Goal: Task Accomplishment & Management: Manage account settings

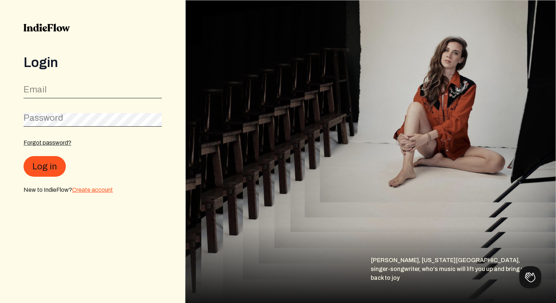
click at [89, 191] on link "Create account" at bounding box center [92, 190] width 41 height 6
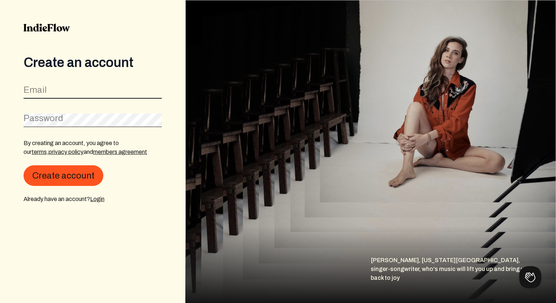
click at [55, 85] on input "email" at bounding box center [93, 92] width 138 height 14
type input "[EMAIL_ADDRESS][DOMAIN_NAME]"
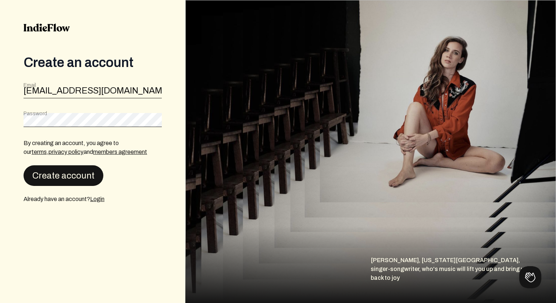
click at [75, 177] on button "Create account" at bounding box center [64, 175] width 80 height 21
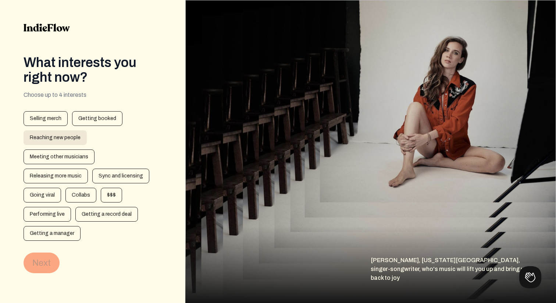
click at [64, 135] on div "Reaching new people" at bounding box center [55, 137] width 63 height 15
click at [43, 252] on button "Next" at bounding box center [42, 262] width 36 height 21
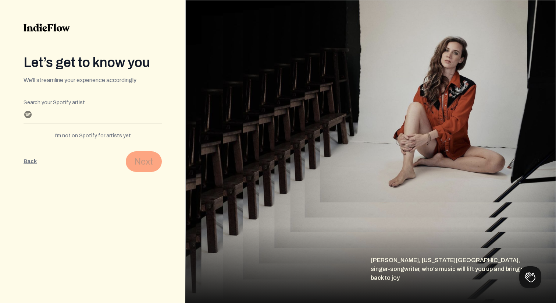
click at [53, 115] on input "Search your Spotify artist" at bounding box center [93, 117] width 138 height 12
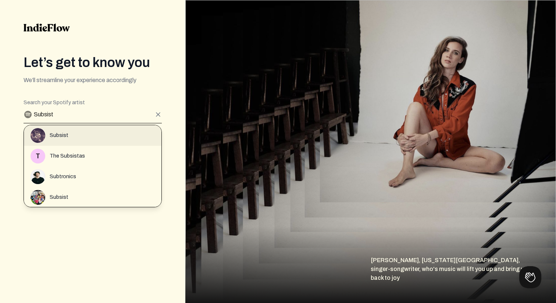
type input "Subsist"
click at [54, 134] on span "Subsist" at bounding box center [59, 135] width 19 height 7
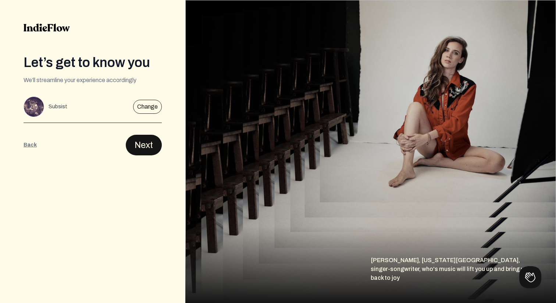
click at [140, 141] on button "Next" at bounding box center [144, 145] width 36 height 21
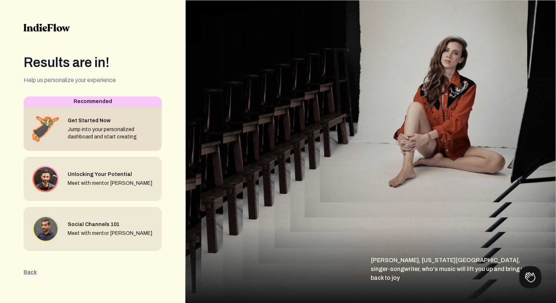
click at [114, 120] on div "Get Started Now" at bounding box center [112, 120] width 88 height 7
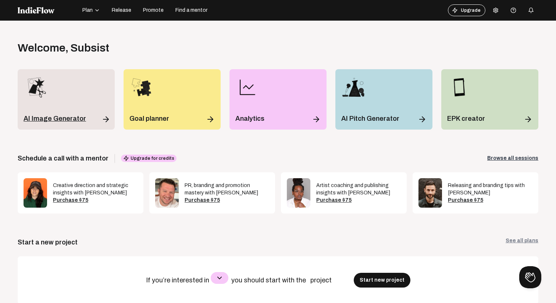
click at [40, 114] on p "AI Image Generator" at bounding box center [55, 118] width 63 height 10
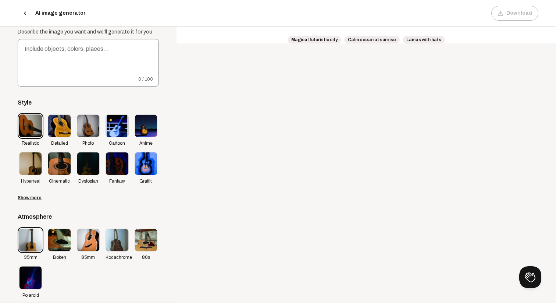
scroll to position [46, 0]
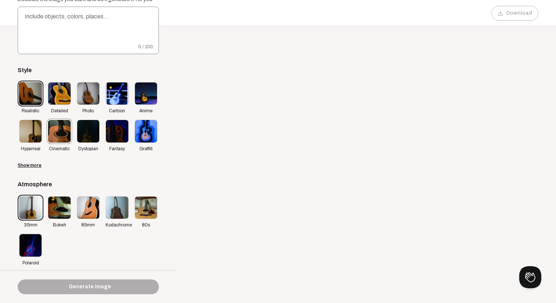
click at [56, 136] on img at bounding box center [59, 131] width 22 height 22
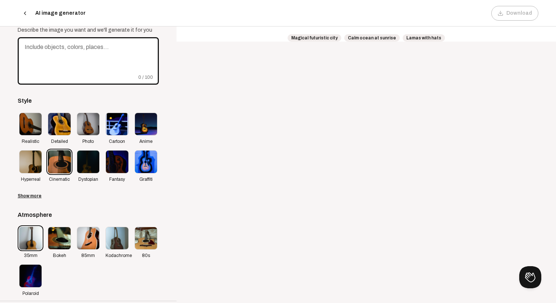
click at [53, 57] on textarea at bounding box center [88, 60] width 141 height 47
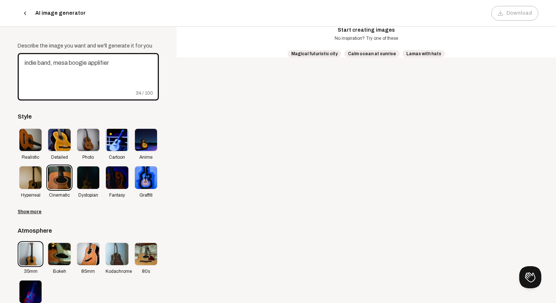
scroll to position [46, 0]
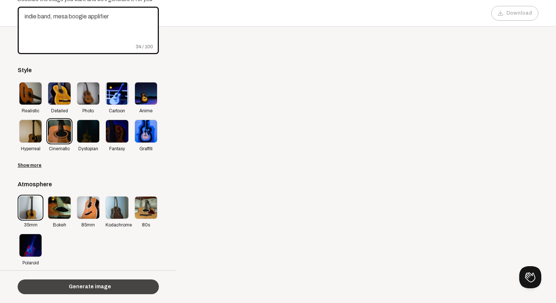
type textarea "indie band, mesa boogie applifier"
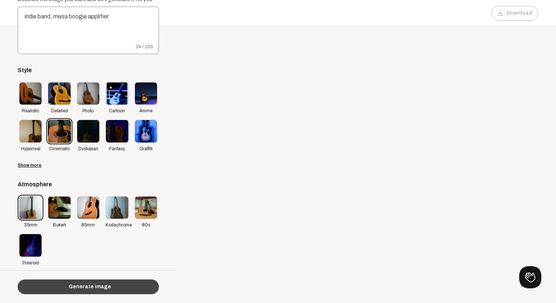
click at [141, 284] on button "Generate image" at bounding box center [88, 286] width 141 height 15
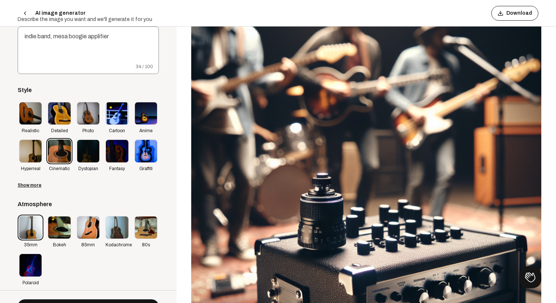
scroll to position [0, 0]
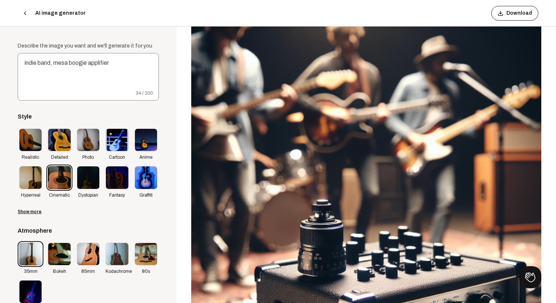
click at [25, 13] on icon at bounding box center [25, 13] width 6 height 6
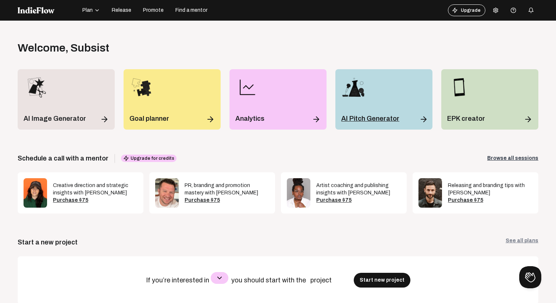
click at [361, 93] on img at bounding box center [353, 87] width 24 height 24
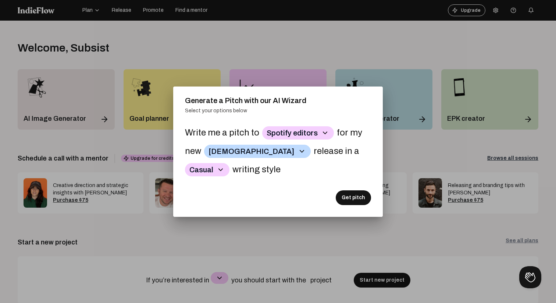
click at [227, 153] on button "[DEMOGRAPHIC_DATA]" at bounding box center [257, 151] width 107 height 13
click at [227, 199] on p "Regional Indian" at bounding box center [230, 205] width 46 height 13
click at [212, 170] on button "Casual" at bounding box center [207, 169] width 45 height 13
click at [213, 199] on p "Inspirational" at bounding box center [211, 198] width 46 height 13
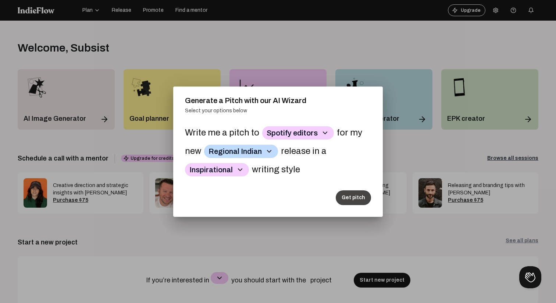
click at [354, 198] on button "Get pitch" at bounding box center [353, 197] width 35 height 15
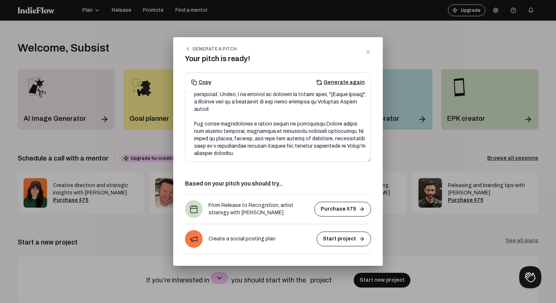
scroll to position [61, 0]
click at [370, 50] on icon at bounding box center [368, 52] width 6 height 6
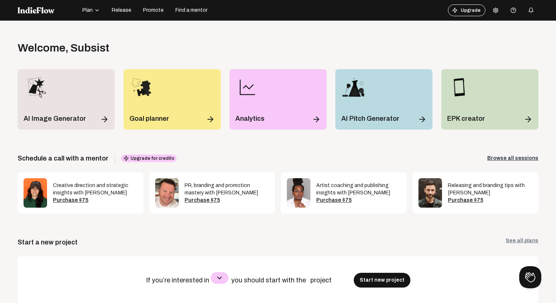
click at [157, 10] on span "Promote" at bounding box center [153, 10] width 21 height 7
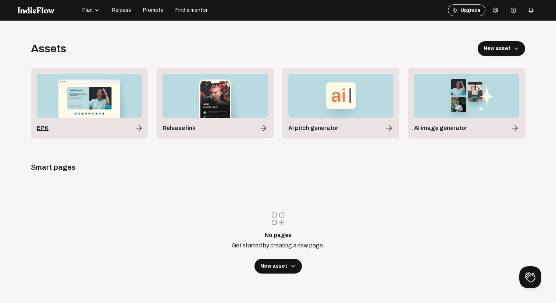
click at [79, 96] on img at bounding box center [89, 96] width 105 height 44
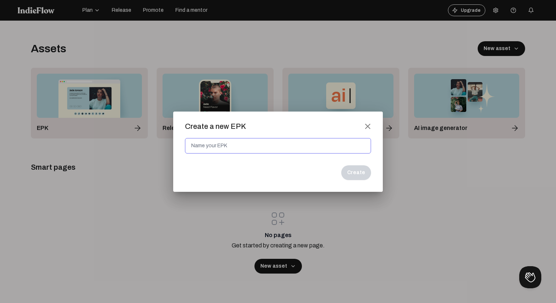
click at [206, 145] on input at bounding box center [278, 145] width 186 height 15
type input "test"
click at [362, 173] on button "Create" at bounding box center [356, 172] width 30 height 15
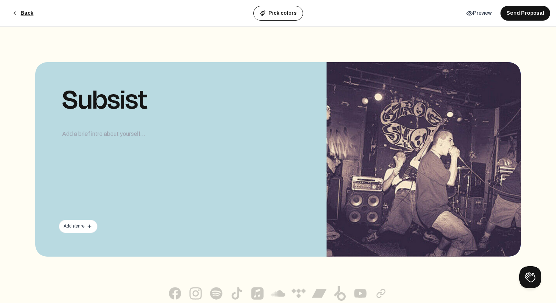
click at [160, 145] on div "Subsist 0 / 250 Add genre add" at bounding box center [180, 159] width 291 height 194
click at [135, 136] on div at bounding box center [181, 134] width 244 height 13
paste div
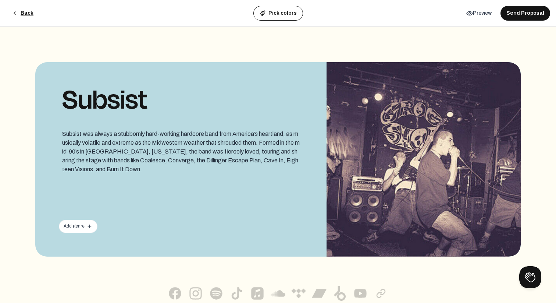
click at [78, 227] on div "Add genre add" at bounding box center [78, 226] width 29 height 6
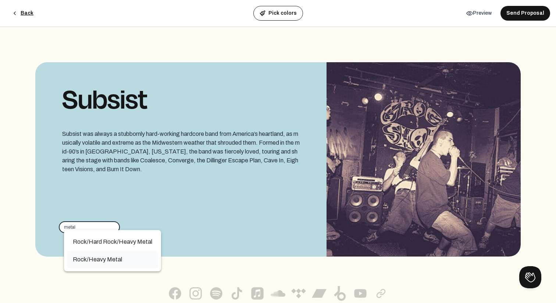
type input "metal"
click at [87, 254] on mat-option "Rock/Heavy Metal" at bounding box center [112, 260] width 91 height 18
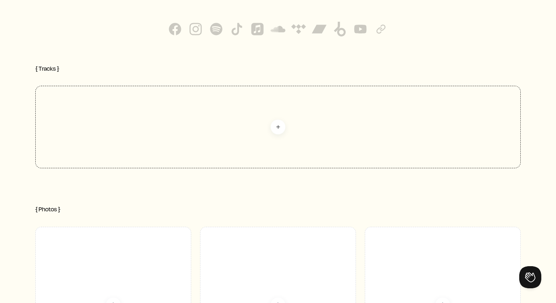
scroll to position [268, 0]
click at [252, 128] on div "add" at bounding box center [278, 123] width 486 height 82
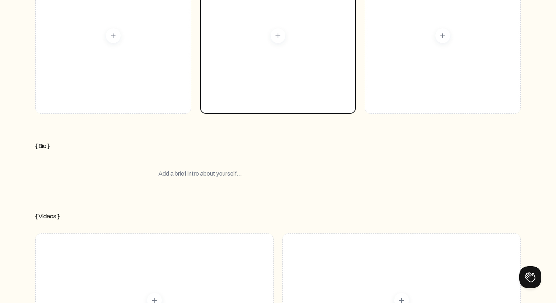
scroll to position [698, 0]
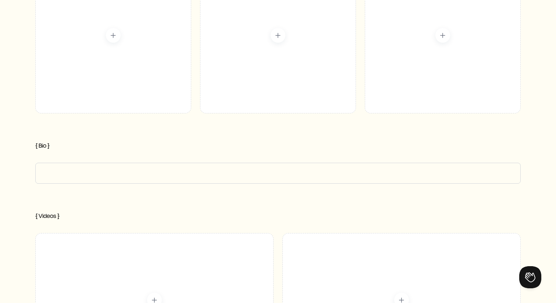
click at [239, 167] on div at bounding box center [278, 173] width 239 height 14
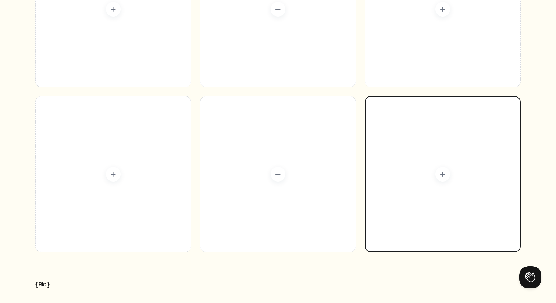
scroll to position [439, 0]
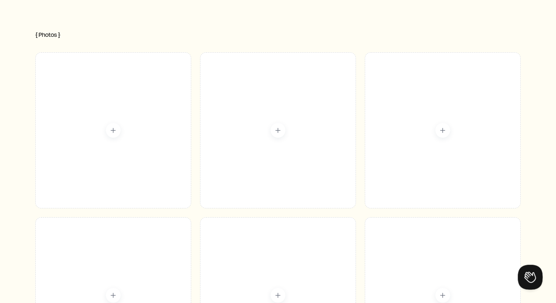
click at [531, 274] on button at bounding box center [529, 276] width 22 height 22
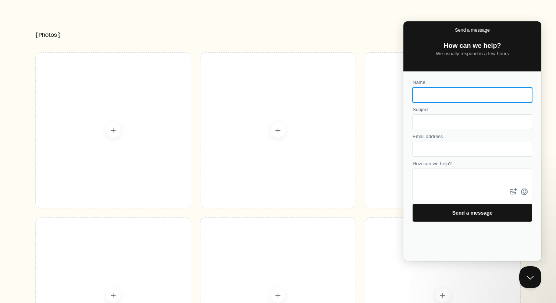
scroll to position [0, 0]
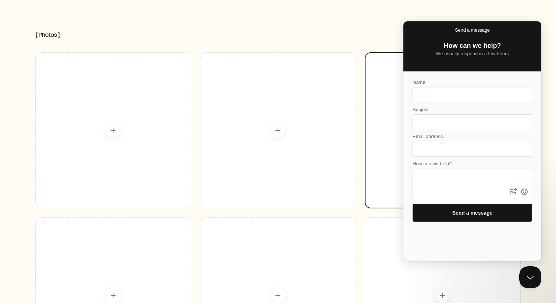
click at [373, 63] on div "add" at bounding box center [443, 130] width 156 height 156
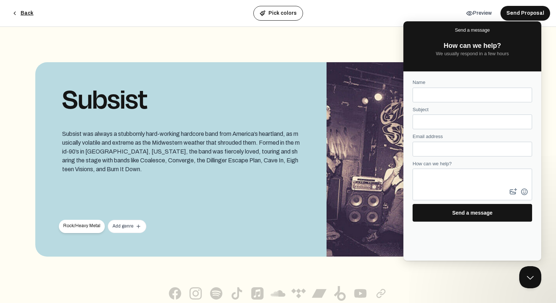
click at [347, 39] on div at bounding box center [278, 151] width 556 height 303
click at [534, 277] on button "Close Beacon popover" at bounding box center [529, 276] width 22 height 22
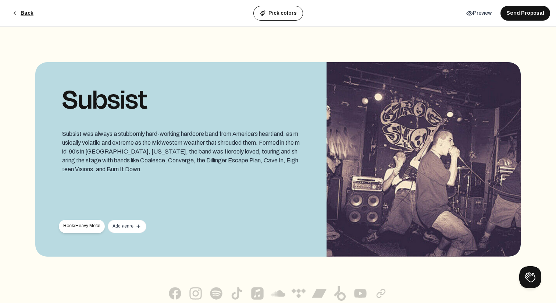
click at [489, 13] on button "details Preview" at bounding box center [479, 13] width 37 height 13
click at [31, 11] on button "Back" at bounding box center [22, 13] width 33 height 15
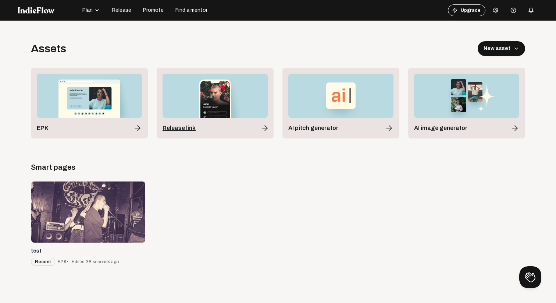
click at [222, 107] on img at bounding box center [215, 96] width 105 height 44
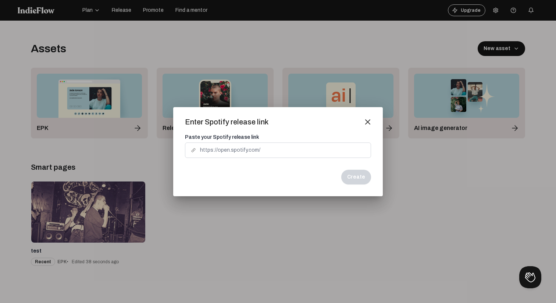
click at [368, 120] on mat-icon "close" at bounding box center [368, 121] width 7 height 7
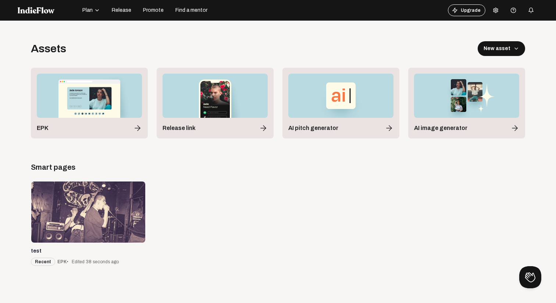
click at [150, 10] on span "Promote" at bounding box center [153, 10] width 21 height 7
click at [116, 9] on span "Release" at bounding box center [122, 10] width 20 height 7
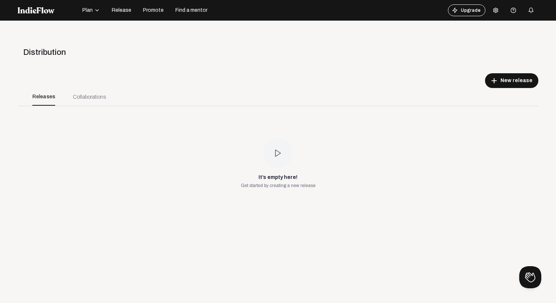
click at [89, 8] on span "Plan" at bounding box center [87, 10] width 10 height 7
click at [101, 28] on div "Track library" at bounding box center [102, 30] width 43 height 13
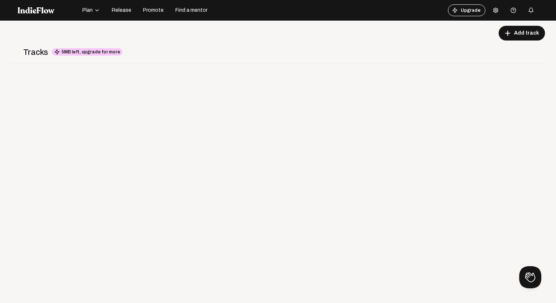
click at [105, 54] on span "5MB left, upgrade for more" at bounding box center [87, 51] width 71 height 7
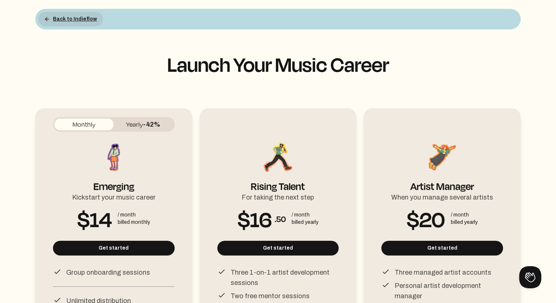
click at [76, 20] on button "Back to Indieflow" at bounding box center [70, 19] width 65 height 15
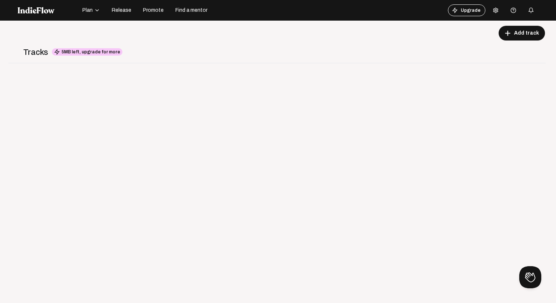
click at [42, 6] on div at bounding box center [48, 10] width 60 height 12
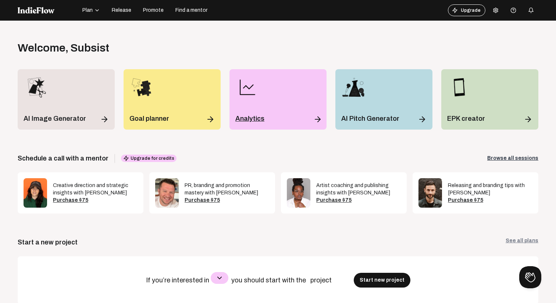
click at [251, 90] on img at bounding box center [247, 87] width 24 height 24
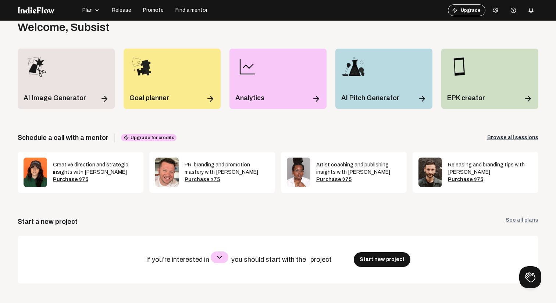
click at [496, 11] on circle at bounding box center [495, 10] width 1 height 1
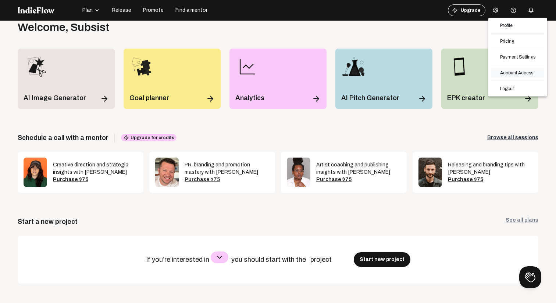
click at [506, 72] on link "Account Access" at bounding box center [518, 73] width 53 height 10
